Goal: Task Accomplishment & Management: Manage account settings

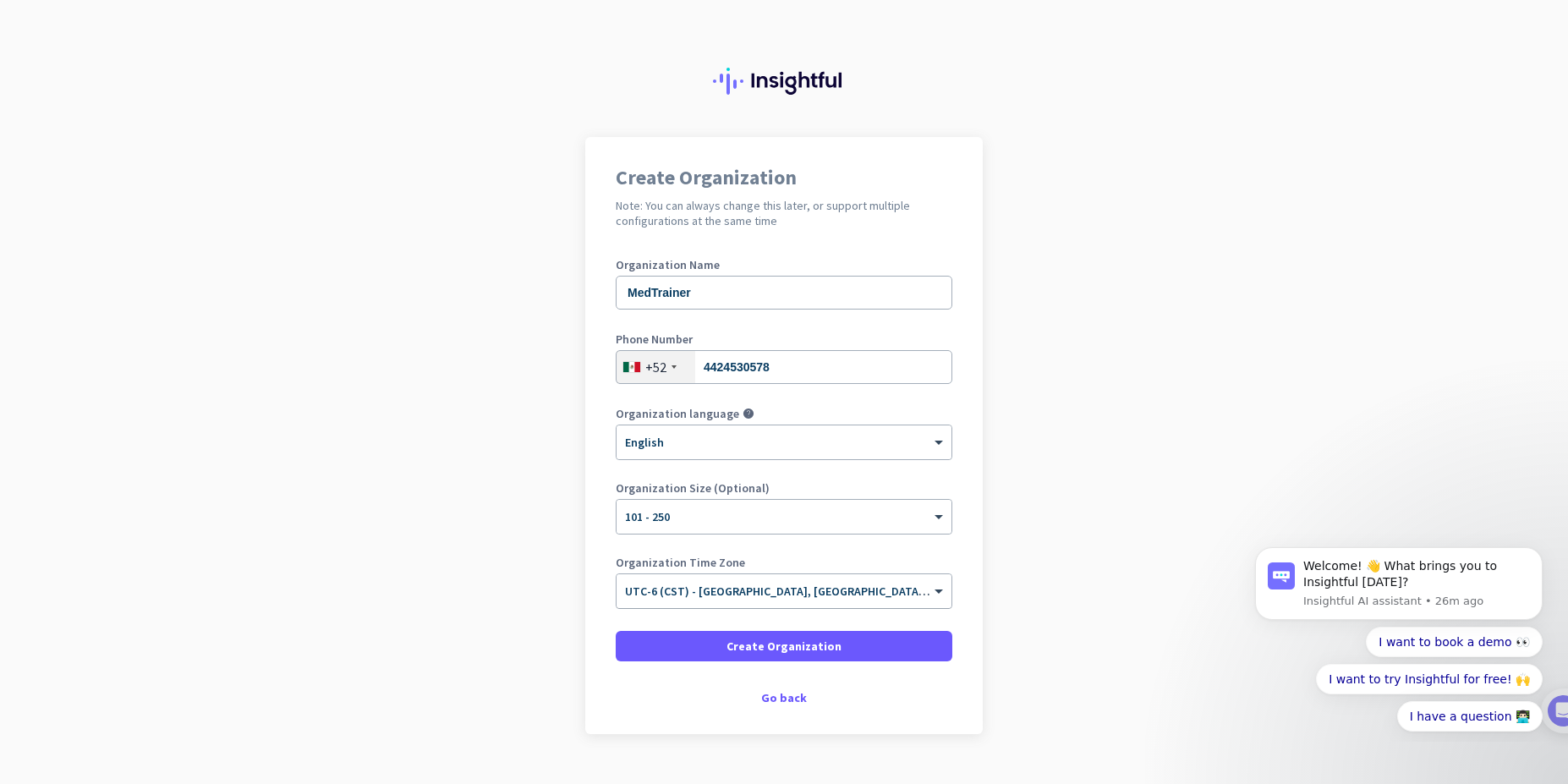
click at [812, 594] on span "UTC-6 (CST) - [GEOGRAPHIC_DATA], [GEOGRAPHIC_DATA], [PERSON_NAME][GEOGRAPHIC_DA…" at bounding box center [974, 591] width 698 height 15
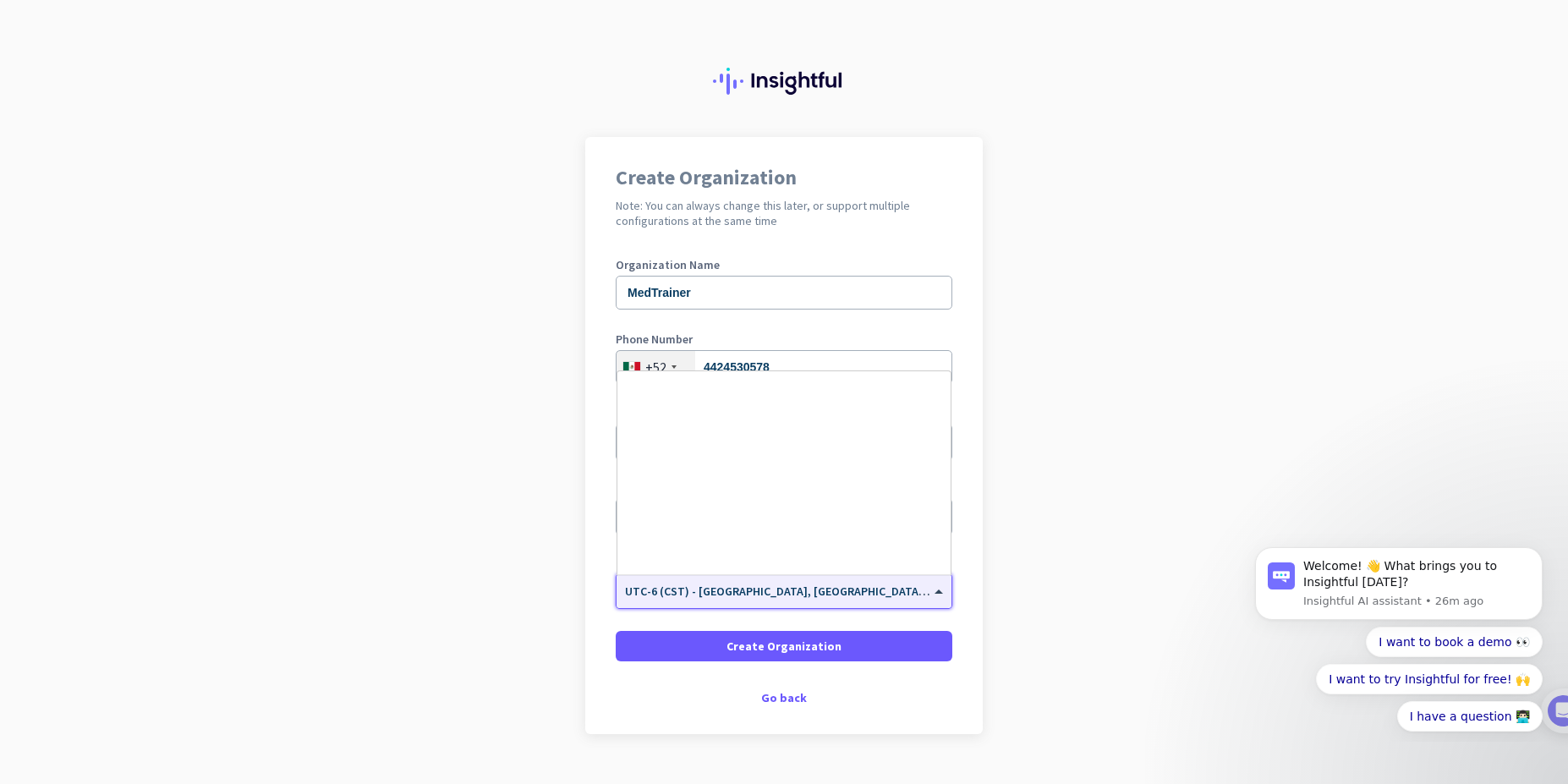
scroll to position [558, 0]
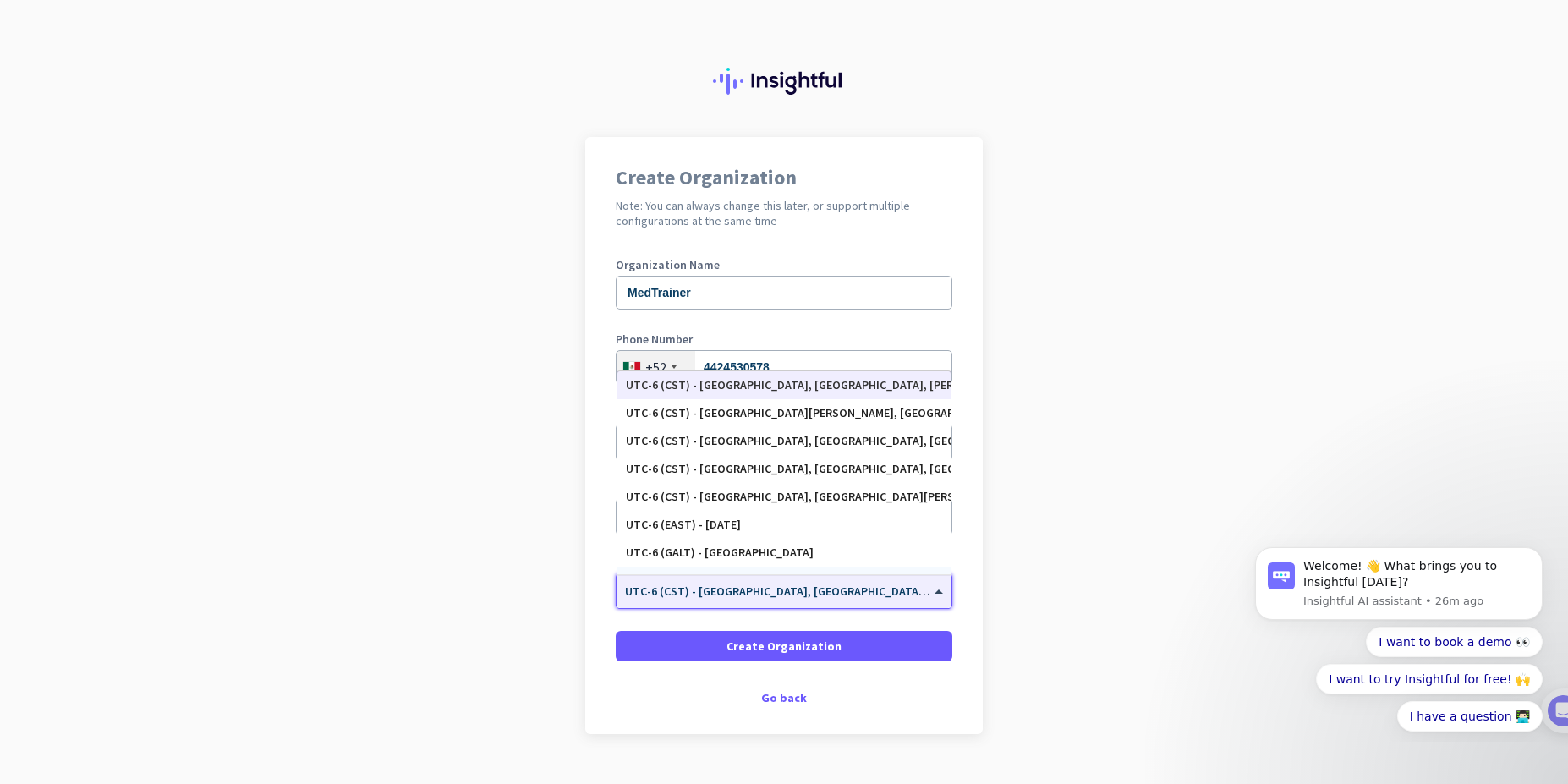
click at [1118, 485] on app-onboarding-organization "Create Organization Note: You can always change this later, or support multiple…" at bounding box center [784, 478] width 1568 height 682
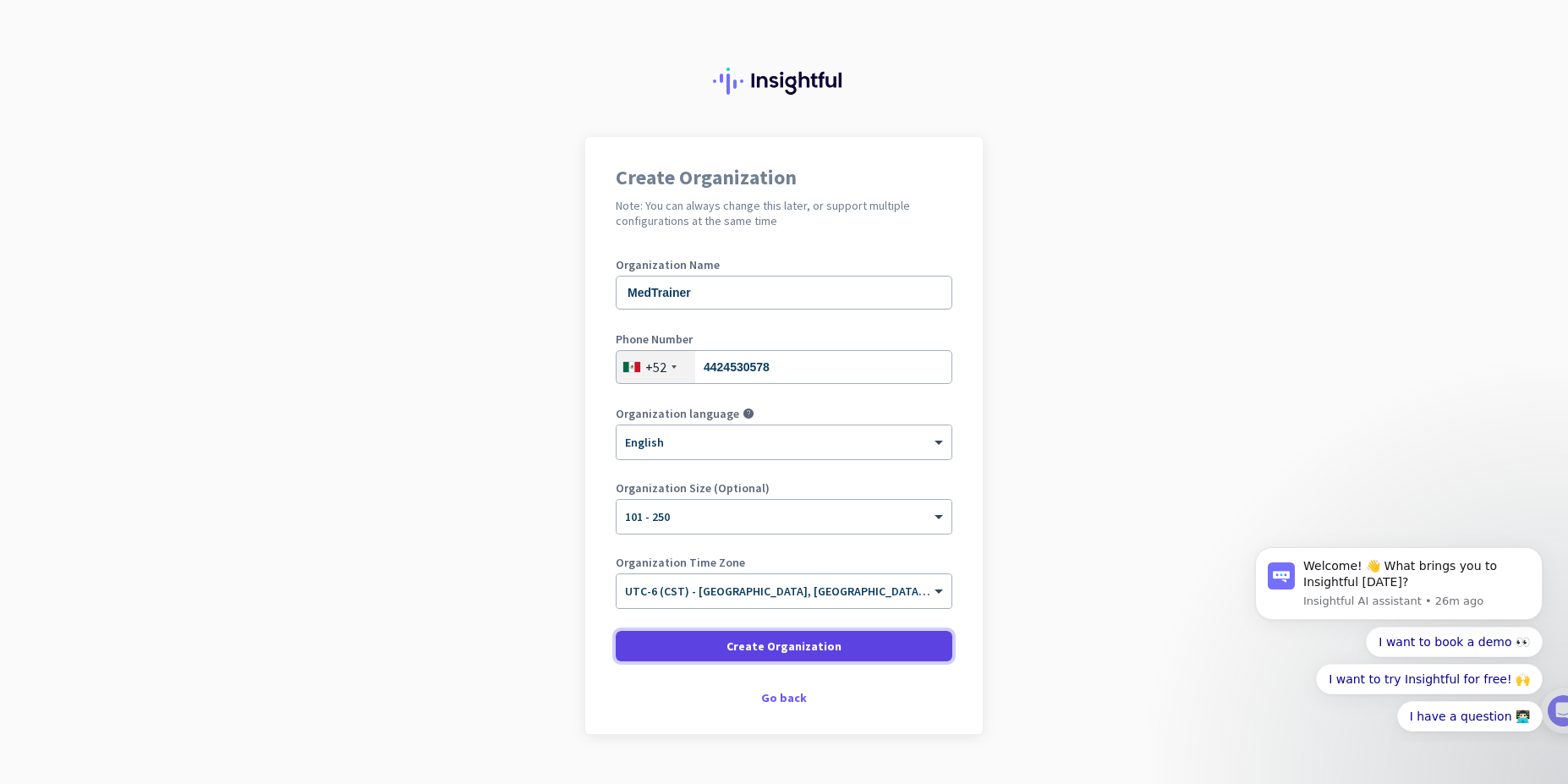
click at [864, 632] on span at bounding box center [784, 646] width 337 height 40
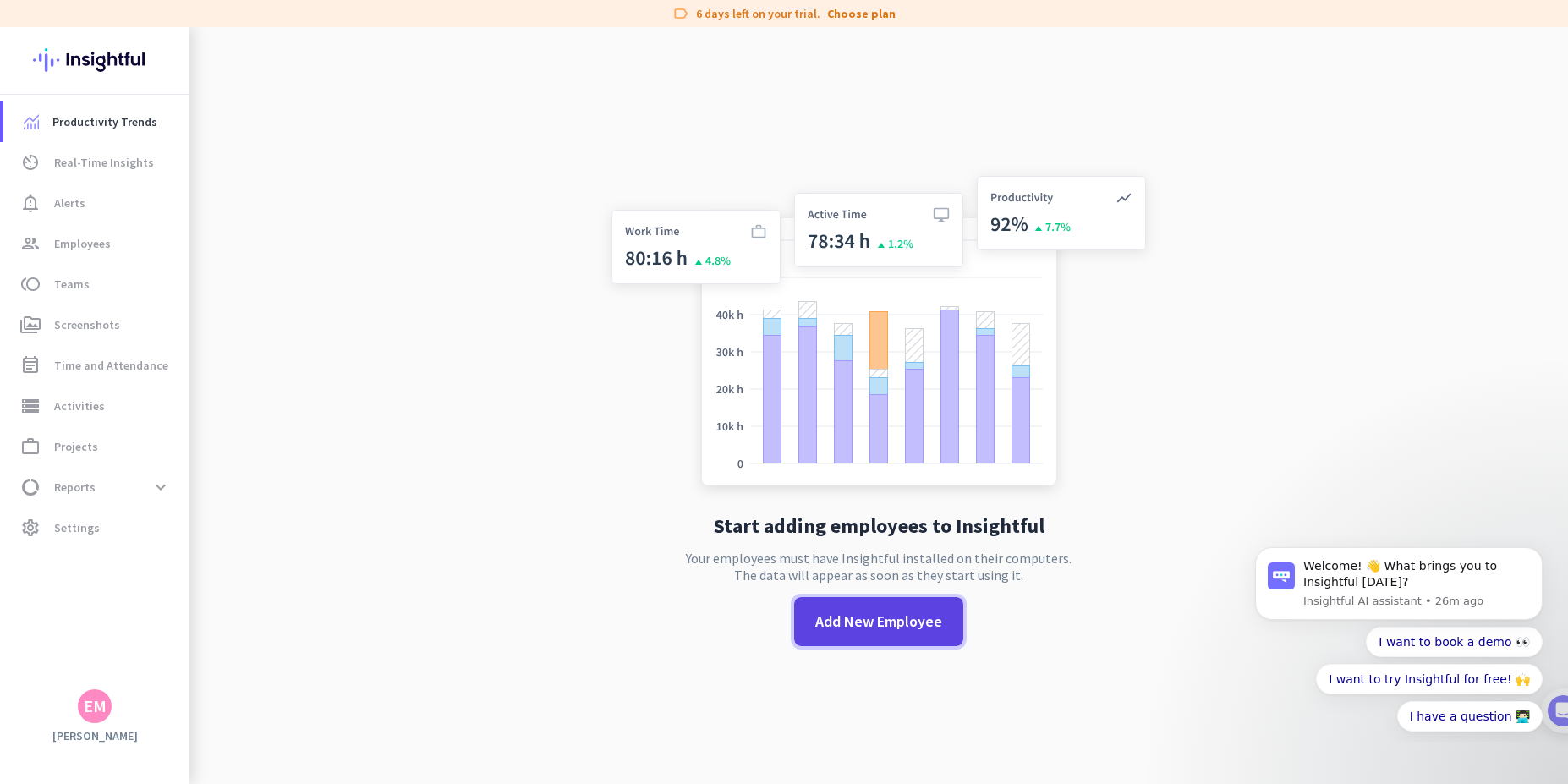
click at [878, 634] on span at bounding box center [878, 621] width 169 height 40
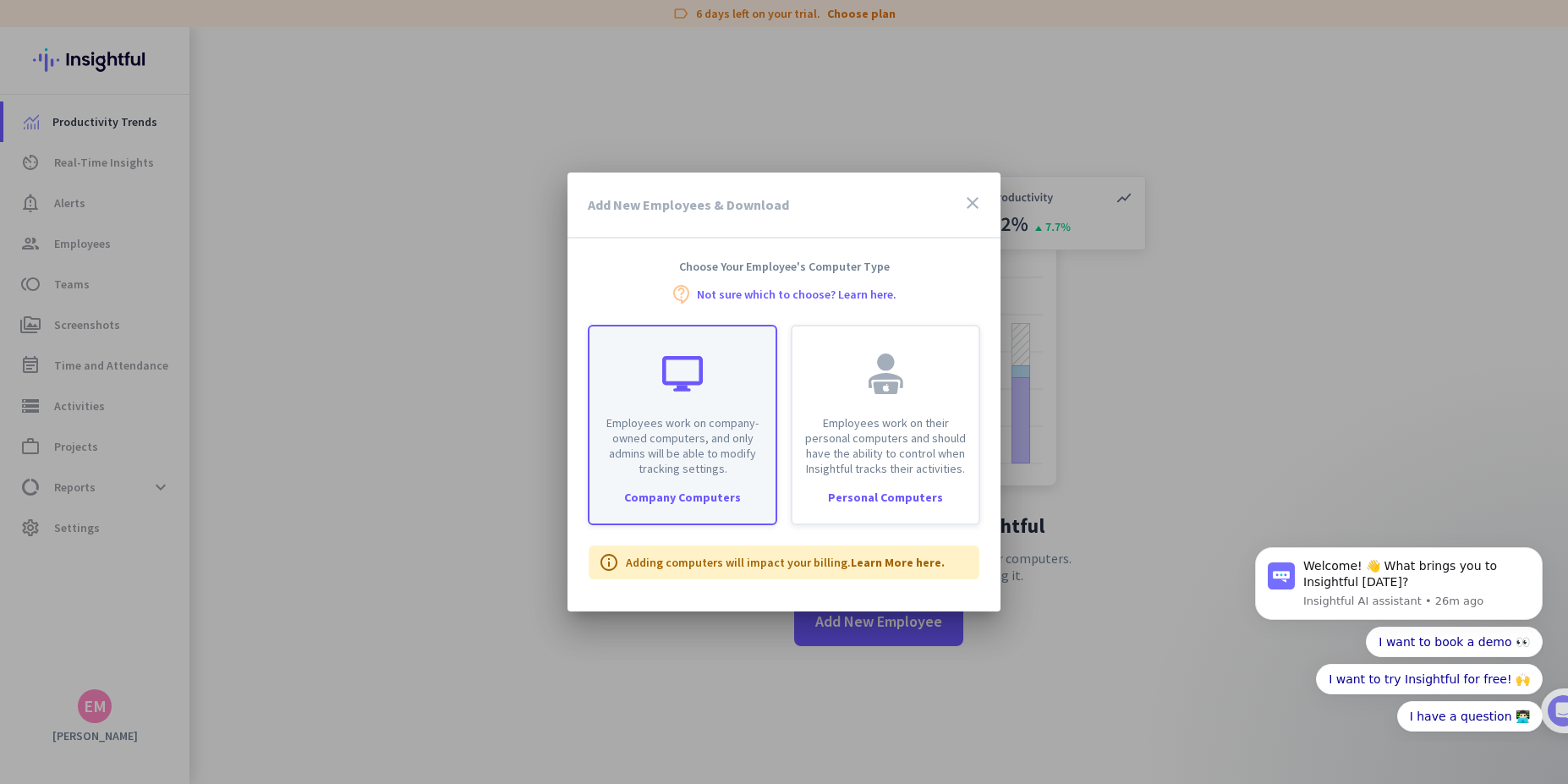
click at [705, 506] on div "Employees work on company-owned computers, and only admins will be able to modi…" at bounding box center [682, 424] width 189 height 200
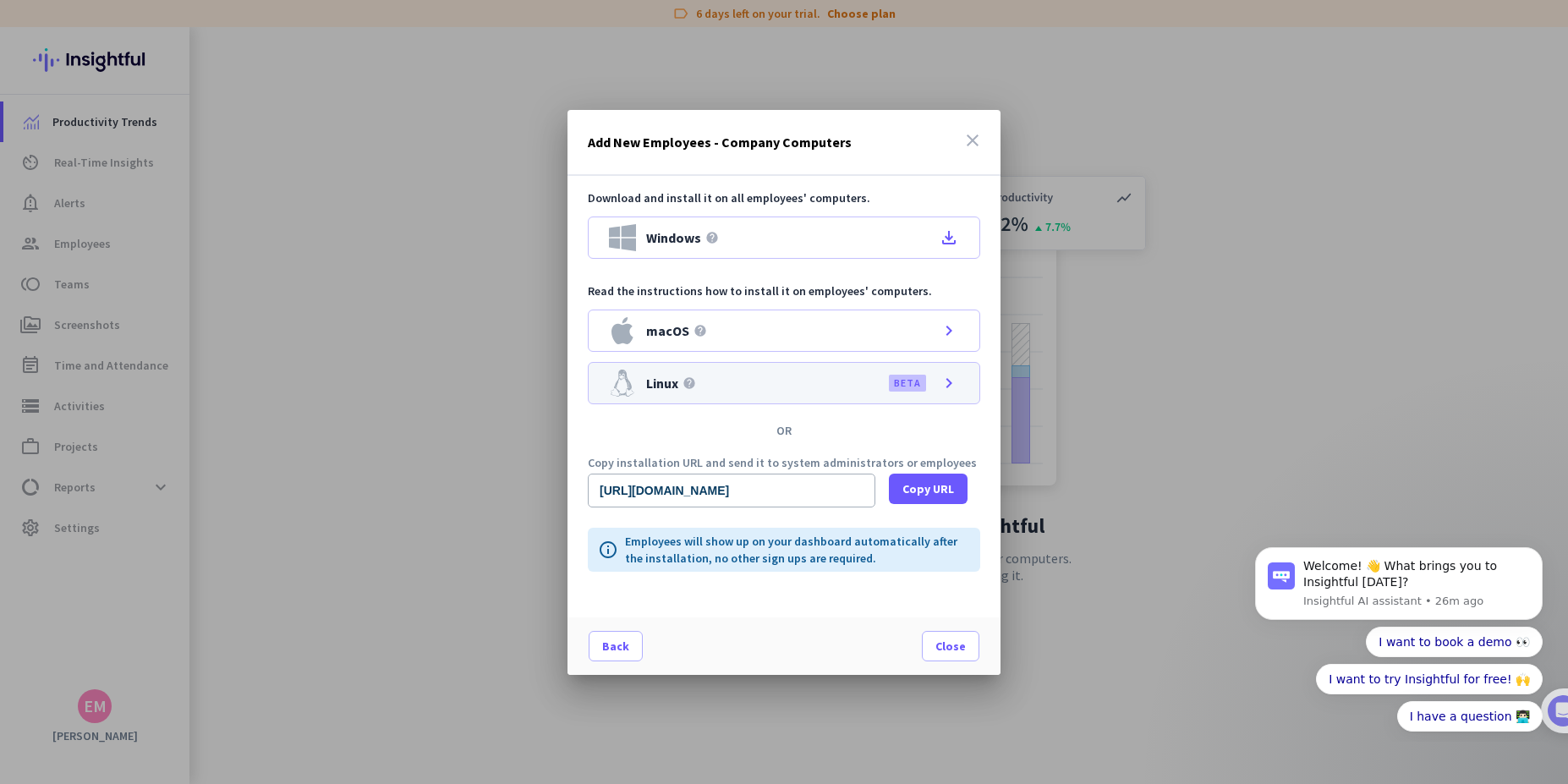
click at [760, 396] on div "Linux help BETA chevron_right" at bounding box center [784, 383] width 392 height 42
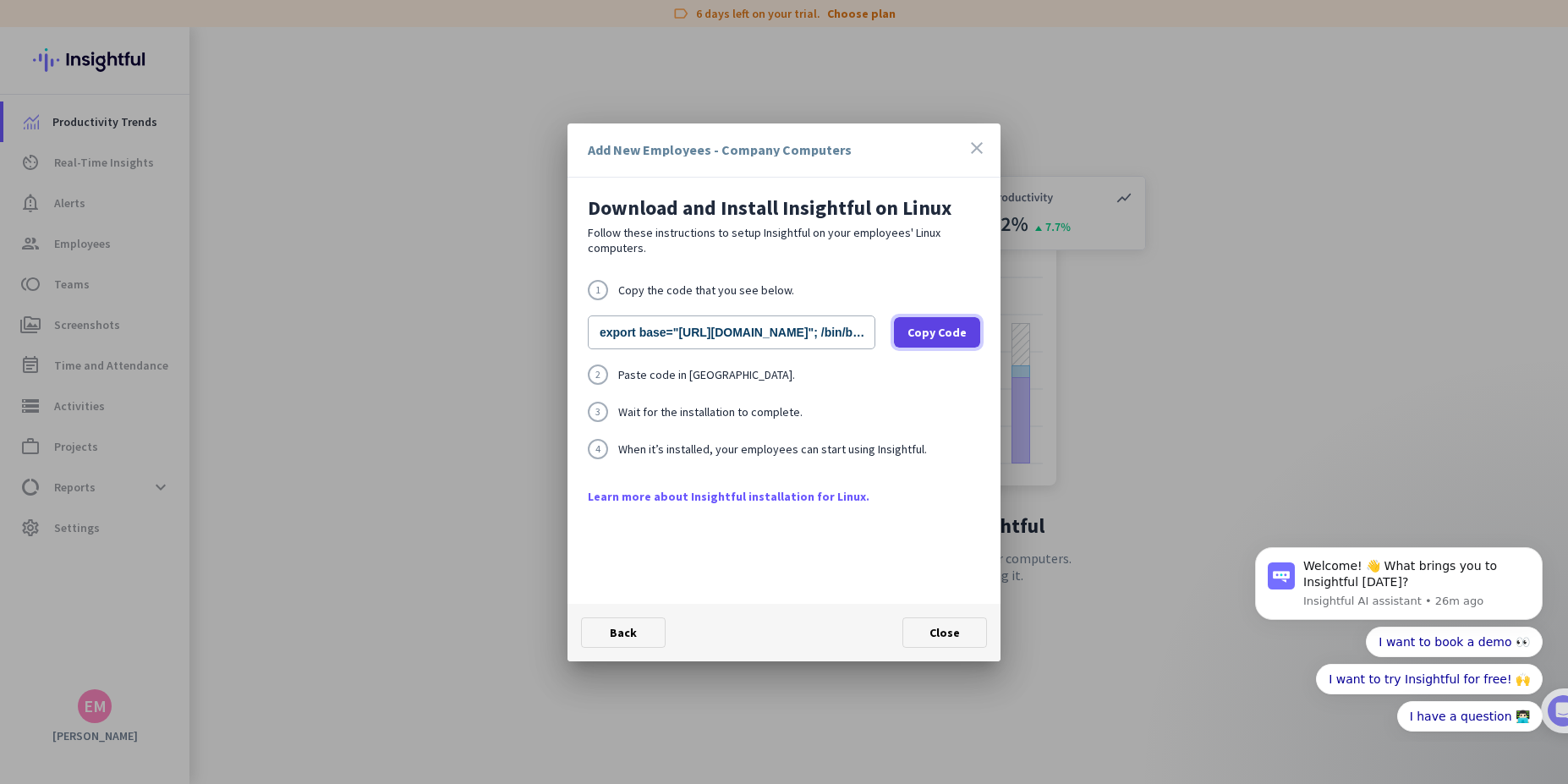
click at [913, 330] on span "Copy Code" at bounding box center [937, 332] width 60 height 17
click at [945, 634] on span "Close" at bounding box center [944, 632] width 31 height 15
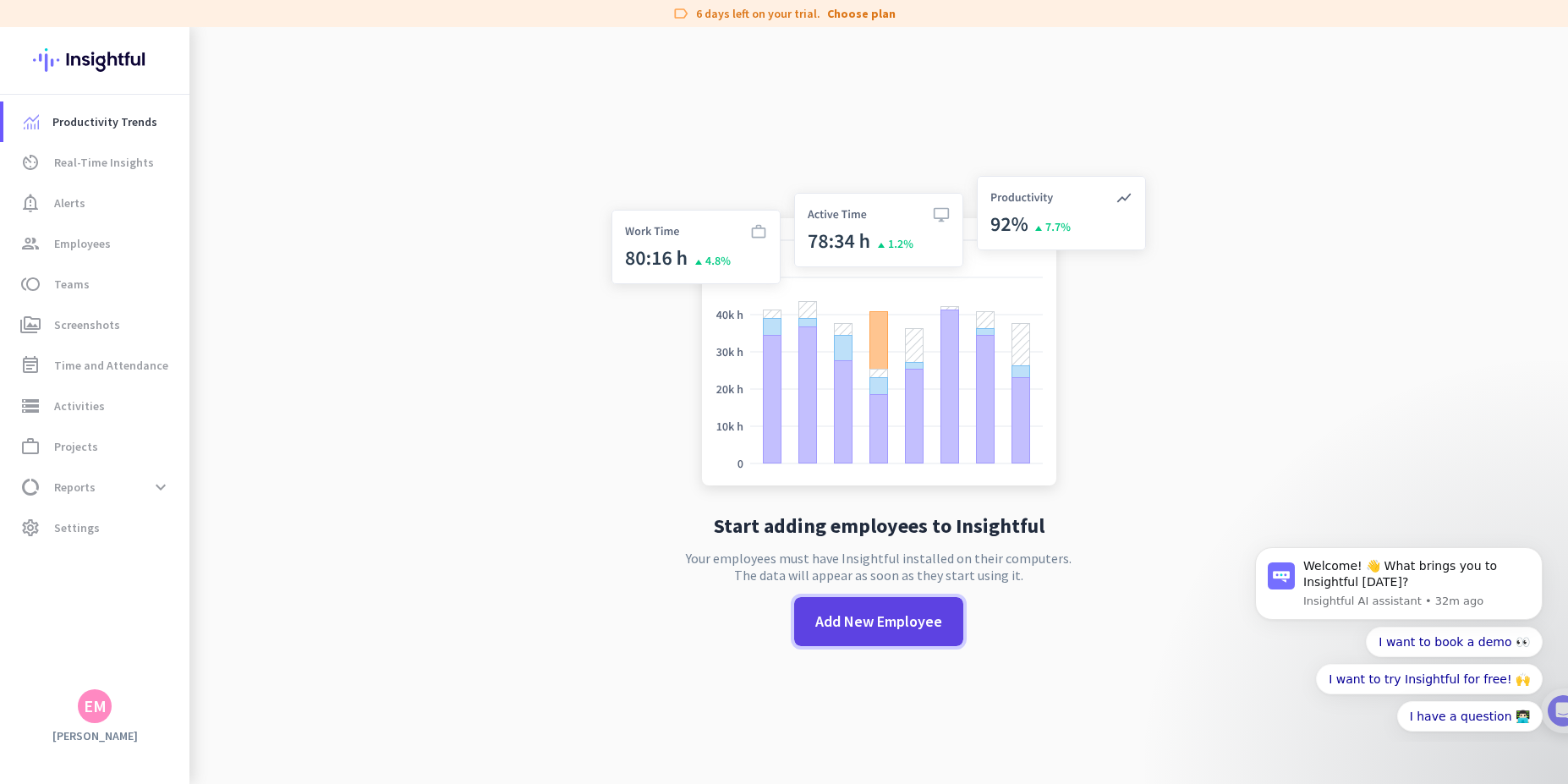
click at [932, 626] on span "Add New Employee" at bounding box center [878, 621] width 127 height 22
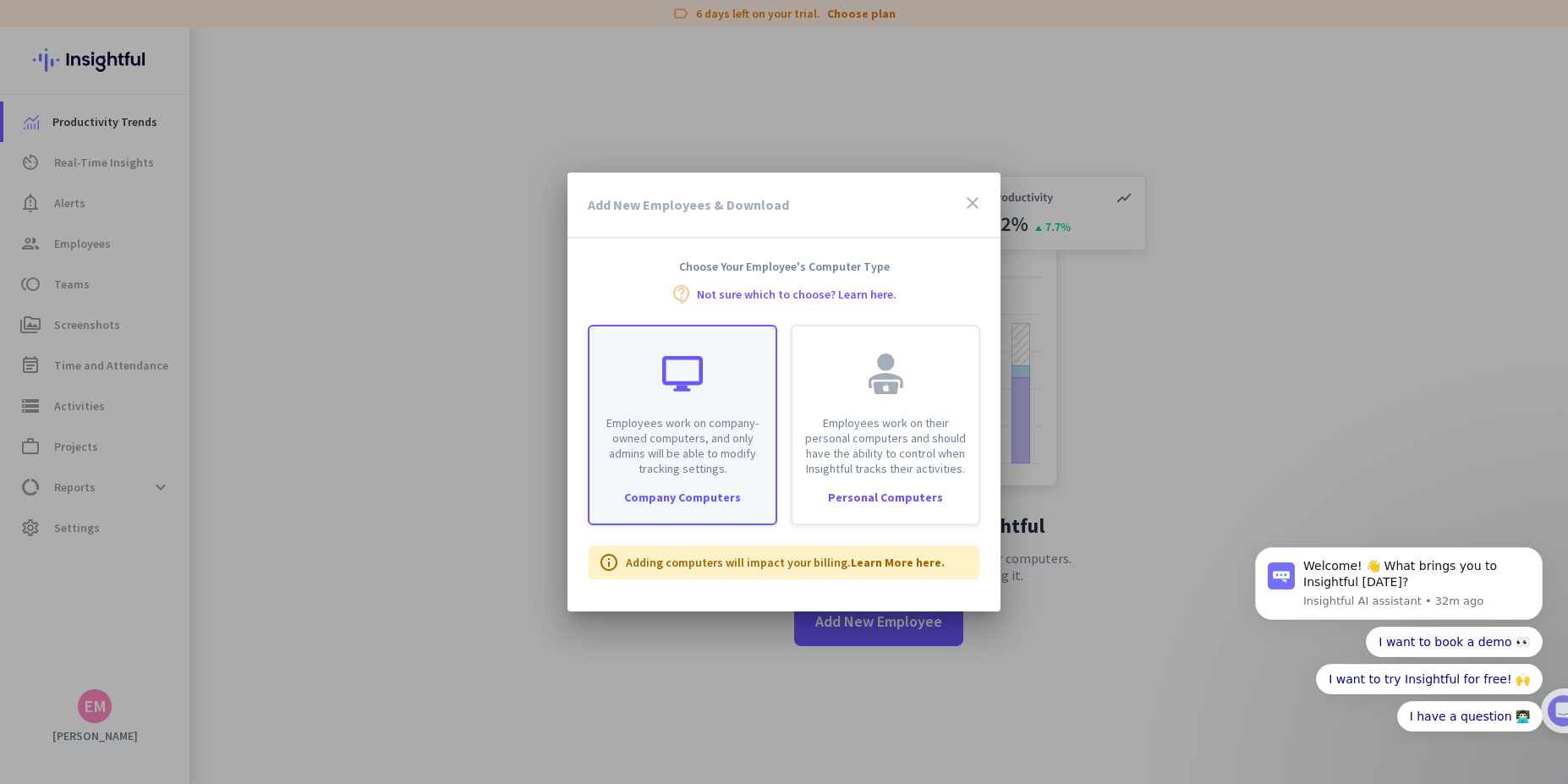
click at [660, 377] on div "Employees work on company-owned computers, and only admins will be able to modi…" at bounding box center [682, 401] width 186 height 150
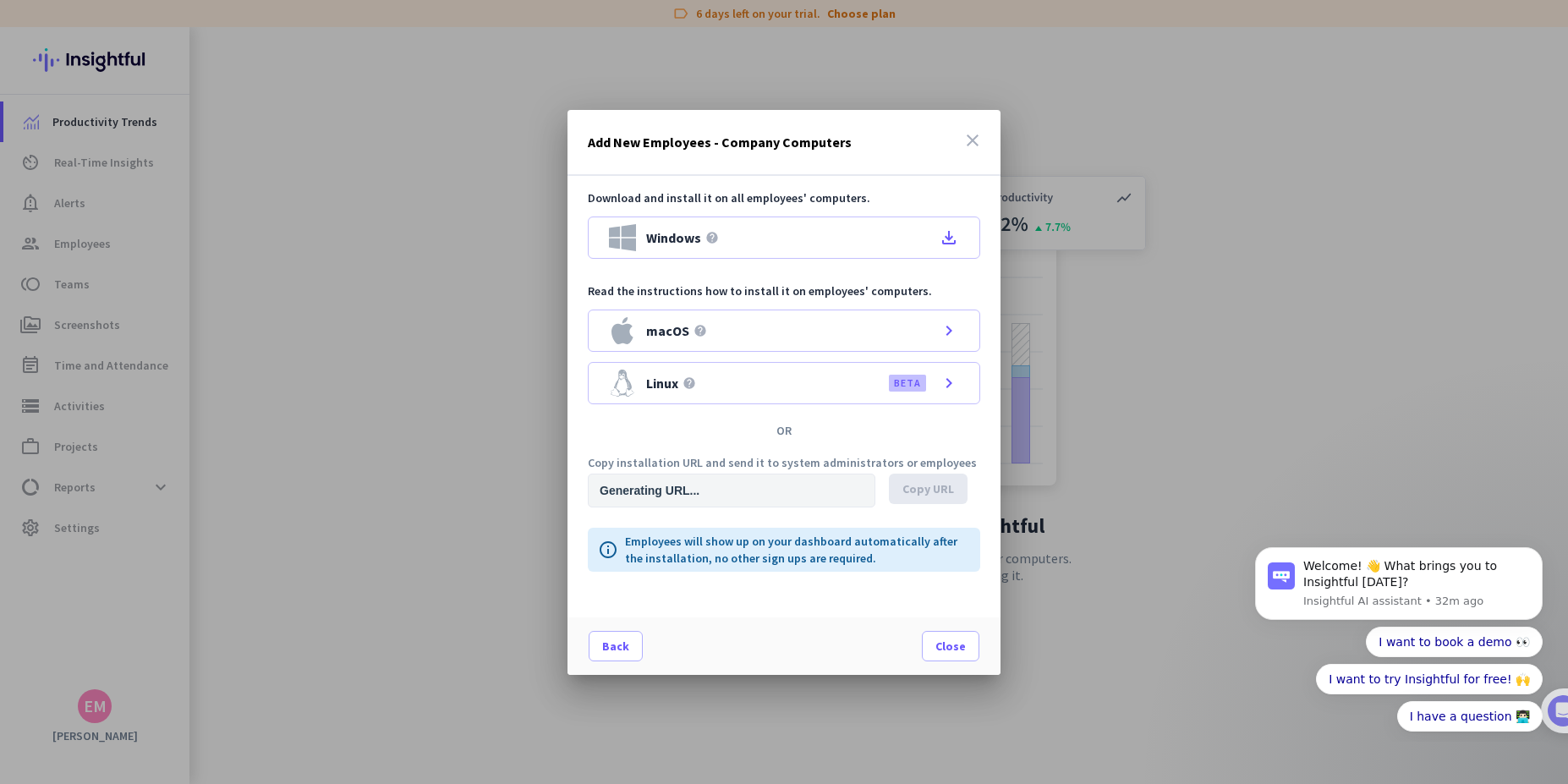
type input "https://app.insightful.io/#/installation/company?token=eyJhbGciOiJIUzI1NiIsInR5…"
click at [705, 388] on div "Linux help BETA chevron_right" at bounding box center [784, 383] width 392 height 42
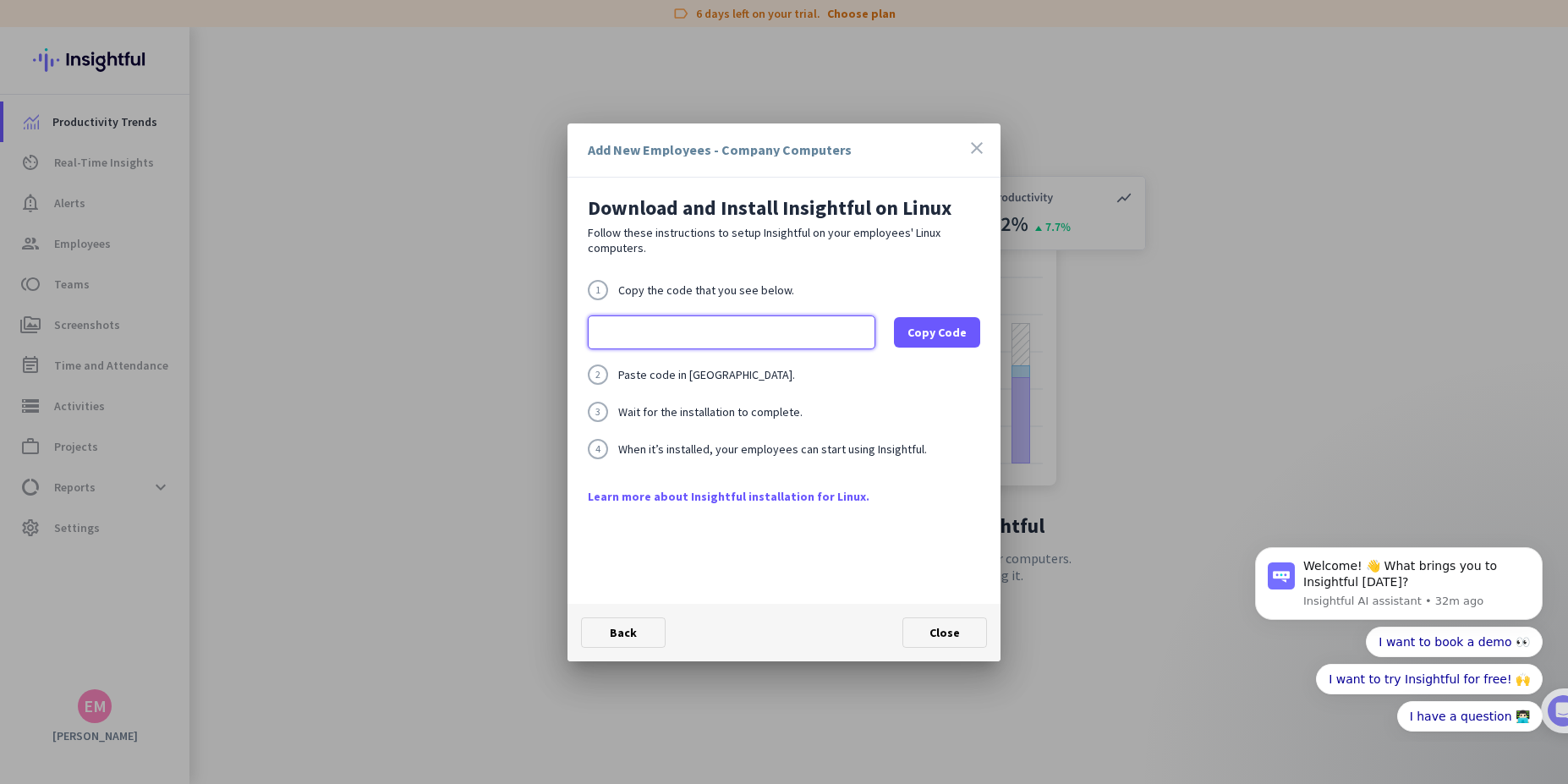
scroll to position [0, 561]
drag, startPoint x: 710, startPoint y: 325, endPoint x: 872, endPoint y: 333, distance: 162.2
click at [872, 333] on input "export base="https://app.insightful.io/updates/linux/installation"; /bin/bash -…" at bounding box center [732, 332] width 288 height 34
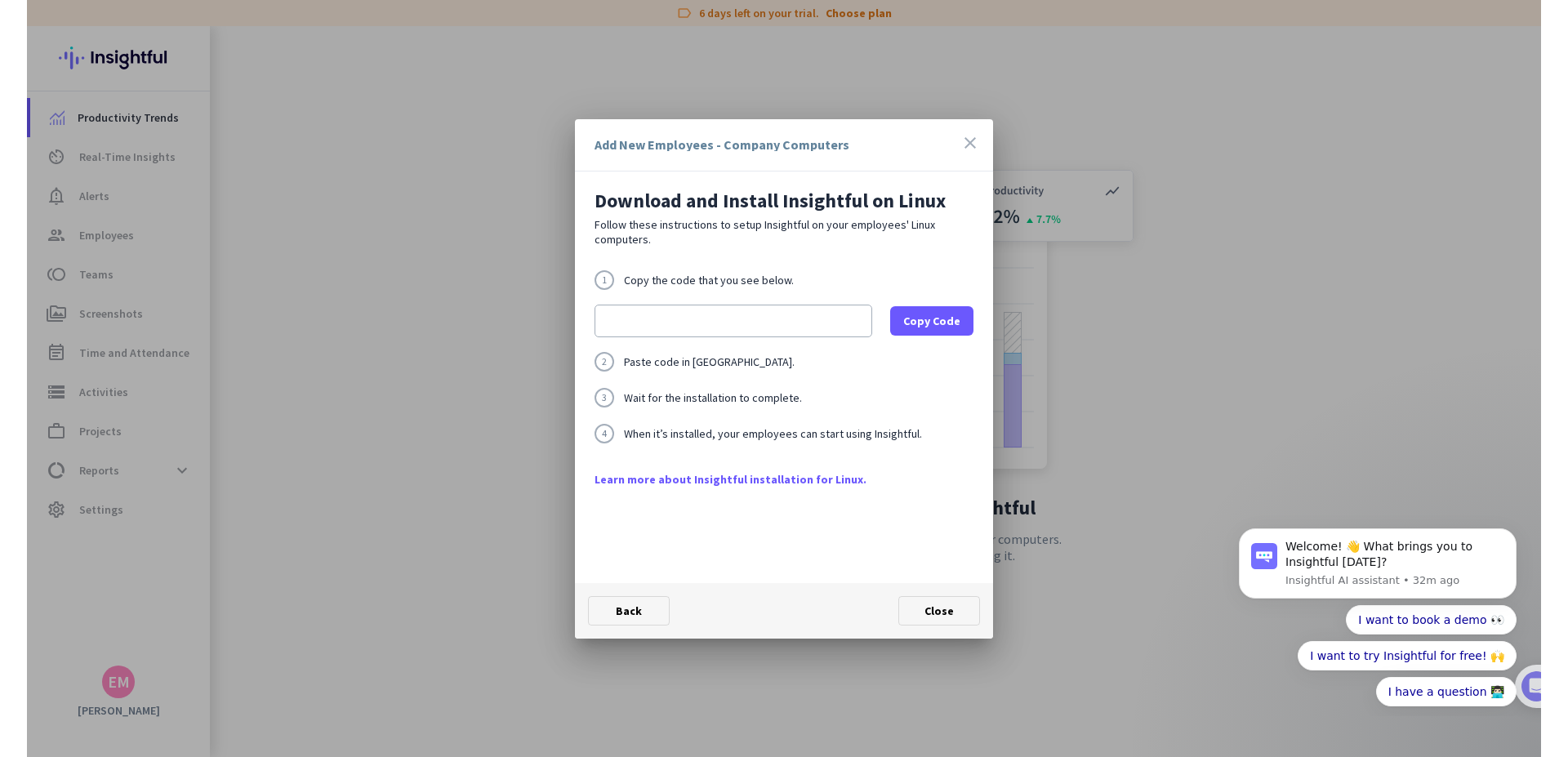
scroll to position [0, 0]
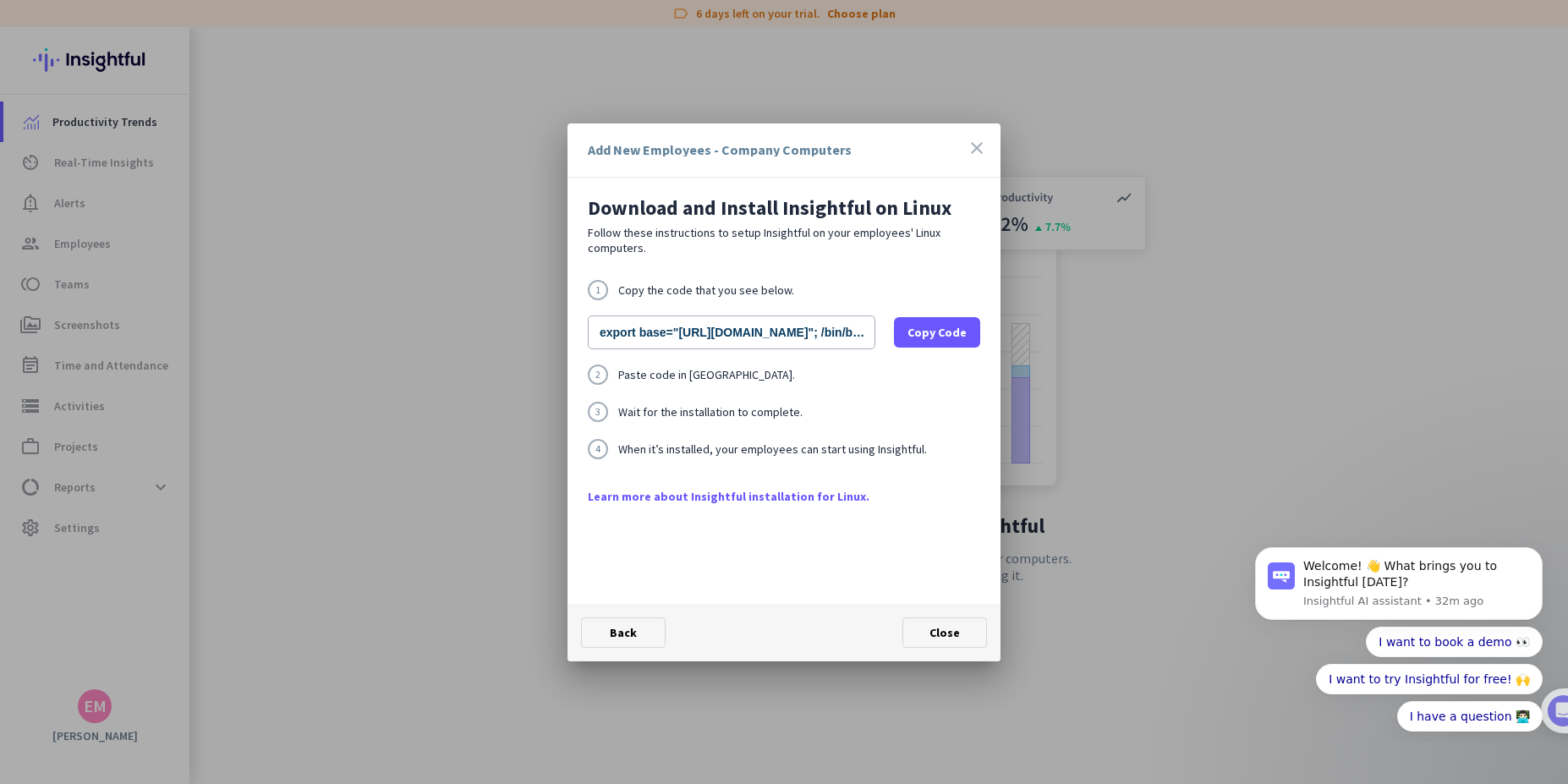
click at [852, 273] on div "Download and Install Insightful on Linux Follow these instructions to setup Ins…" at bounding box center [783, 390] width 433 height 426
click at [942, 644] on span at bounding box center [944, 633] width 83 height 40
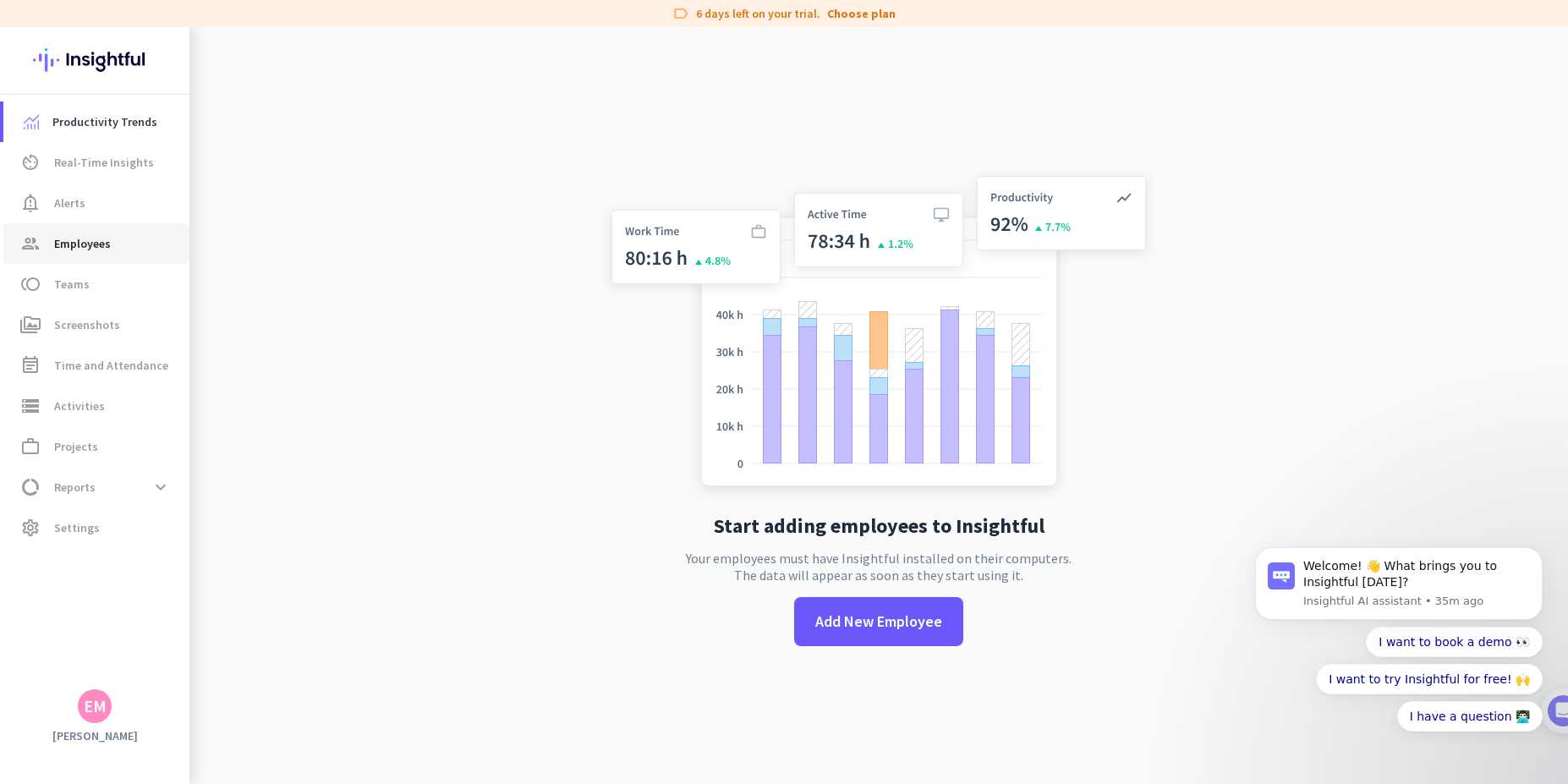
click at [89, 237] on span "Employees" at bounding box center [82, 243] width 57 height 20
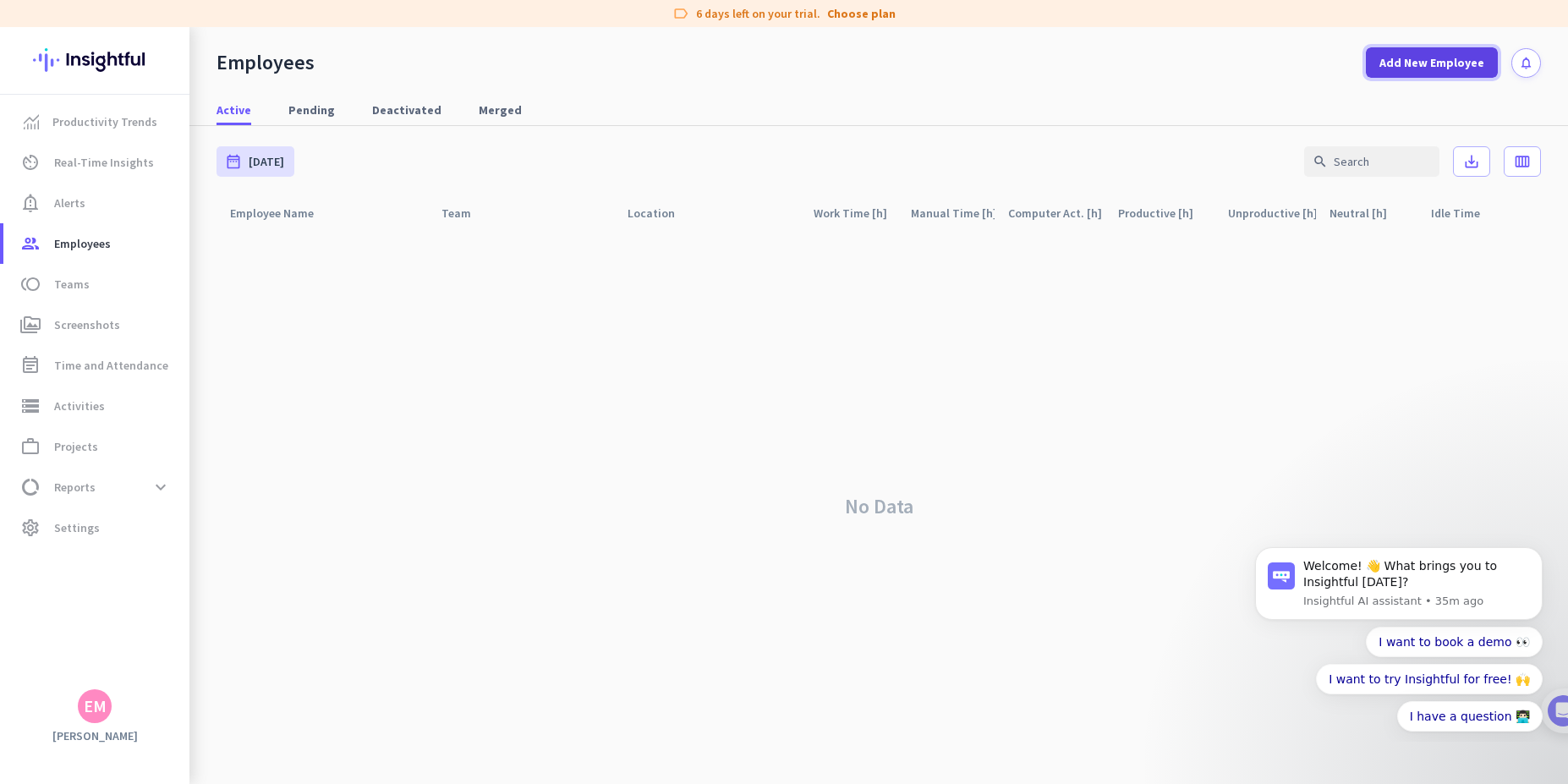
click at [1424, 60] on span "Add New Employee" at bounding box center [1432, 62] width 105 height 17
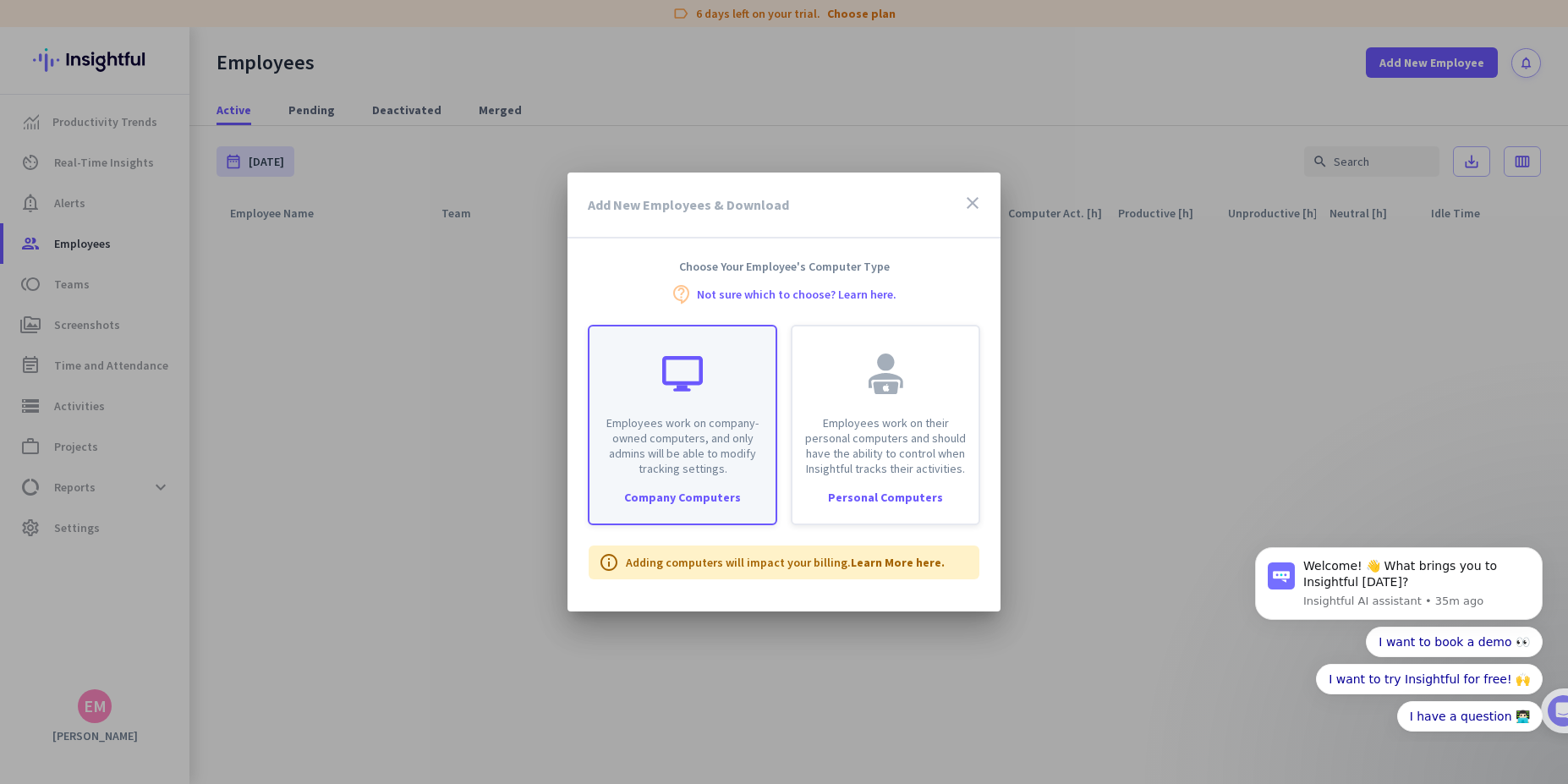
click at [691, 409] on div "Employees work on company-owned computers, and only admins will be able to modi…" at bounding box center [682, 401] width 186 height 150
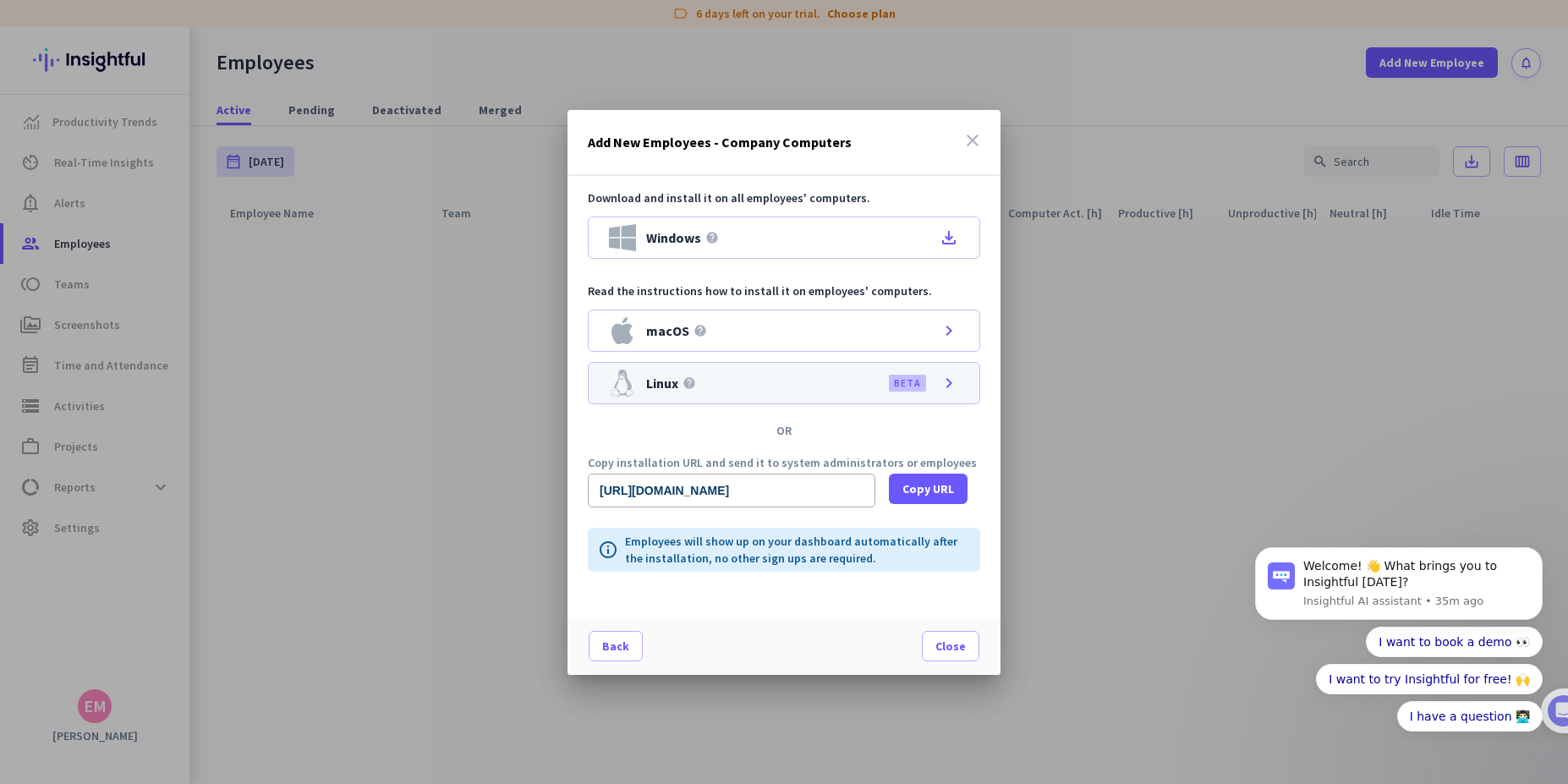
click at [720, 386] on div "Linux help BETA chevron_right" at bounding box center [784, 383] width 392 height 42
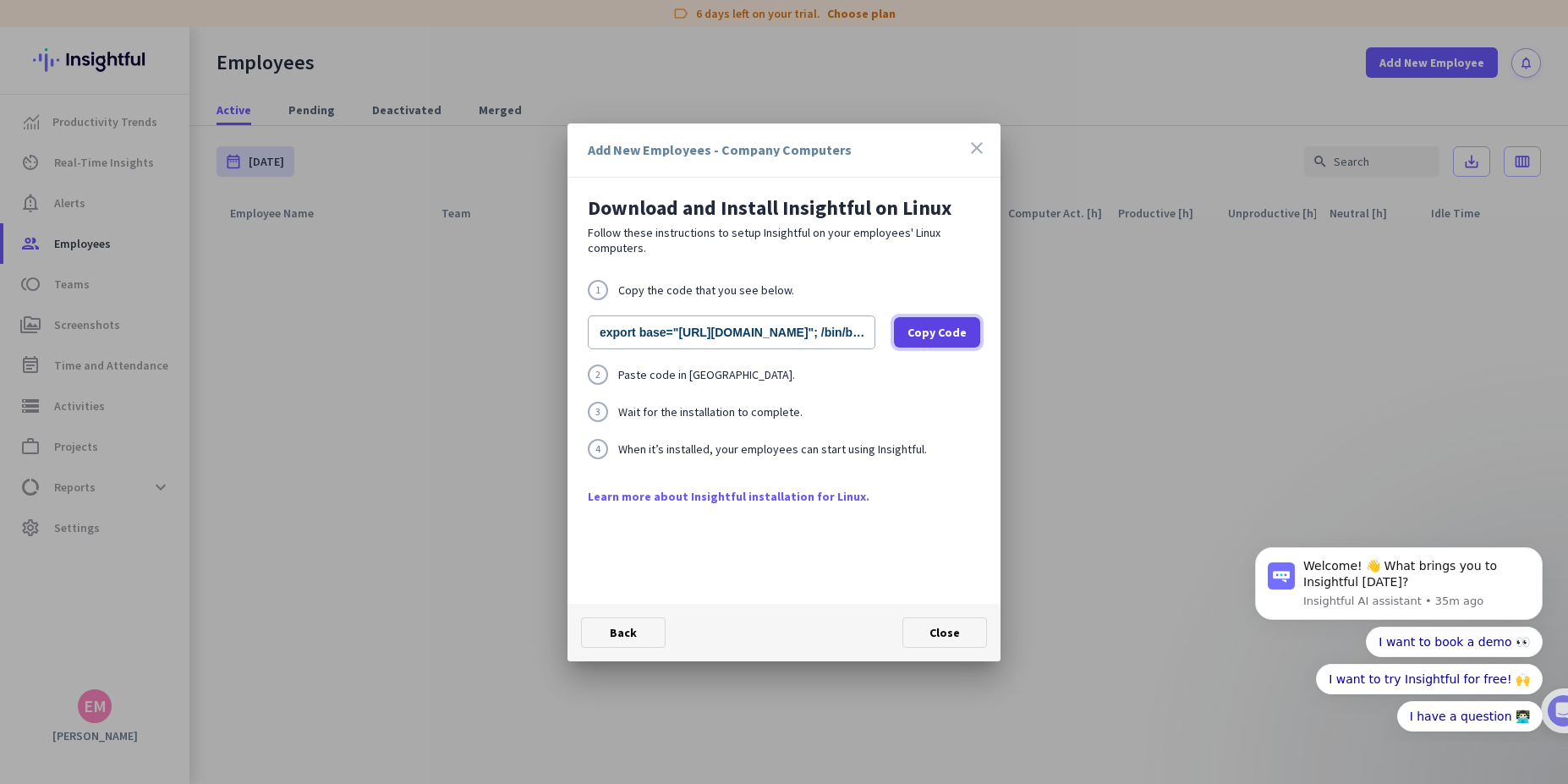
click at [941, 338] on span "Copy Code" at bounding box center [937, 332] width 60 height 17
click at [984, 151] on icon "close" at bounding box center [976, 148] width 20 height 20
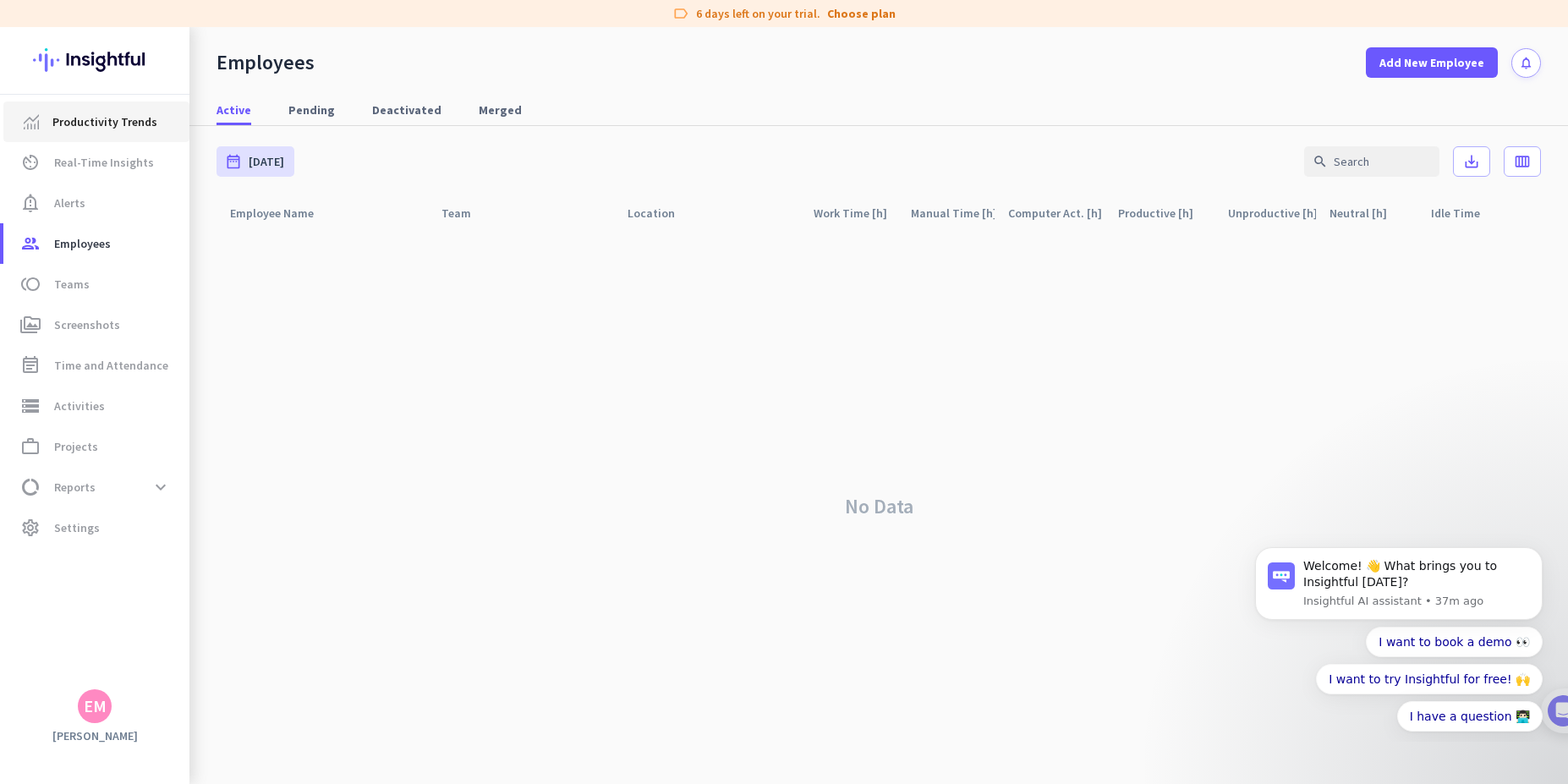
click at [89, 124] on span "Productivity Trends" at bounding box center [105, 122] width 105 height 20
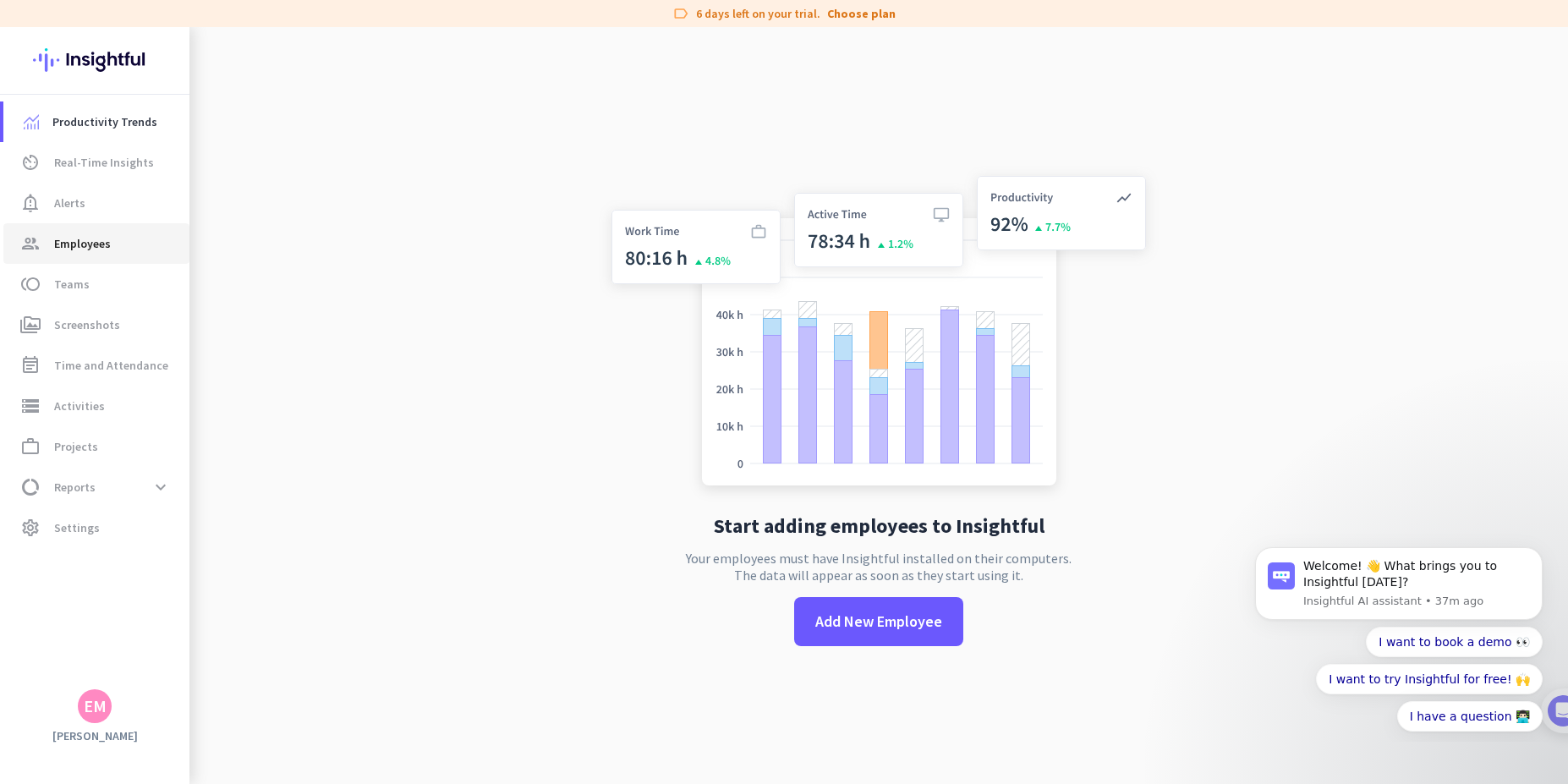
click at [97, 251] on span "Employees" at bounding box center [82, 243] width 57 height 20
